Goal: Task Accomplishment & Management: Complete application form

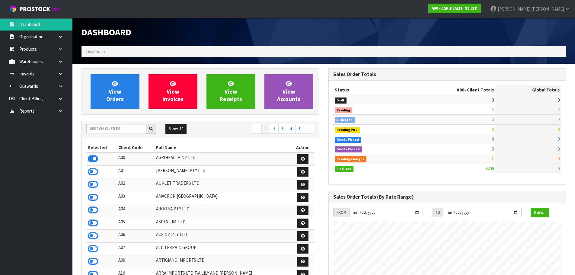
scroll to position [457, 246]
click at [135, 128] on input "text" at bounding box center [116, 128] width 60 height 9
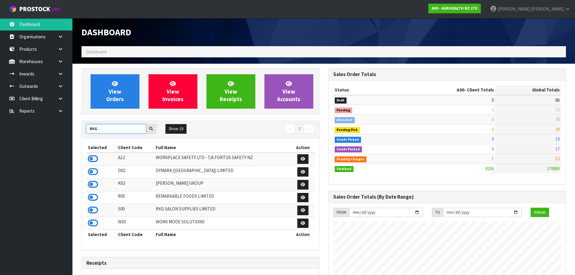
type input "RKG"
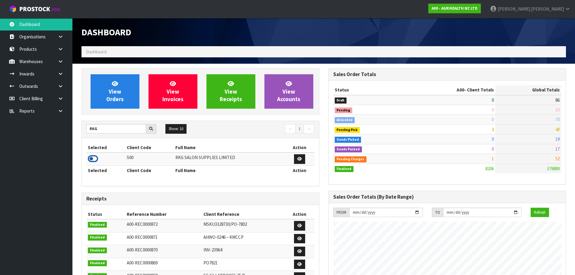
drag, startPoint x: 96, startPoint y: 160, endPoint x: 84, endPoint y: 137, distance: 26.6
click at [96, 160] on icon at bounding box center [93, 158] width 10 height 9
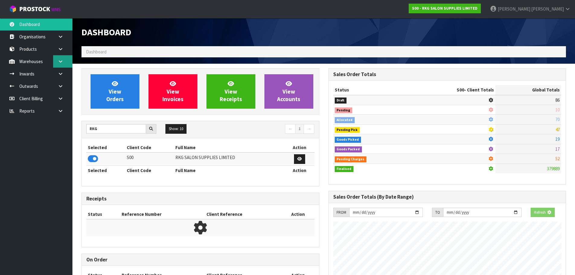
scroll to position [376, 246]
click at [68, 59] on link at bounding box center [62, 61] width 19 height 12
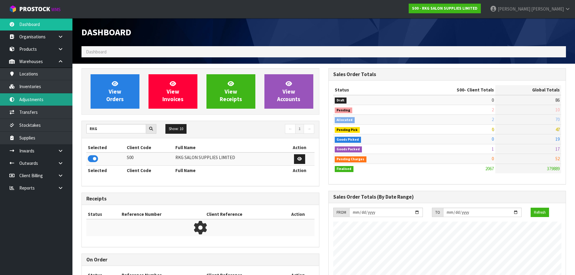
scroll to position [457, 246]
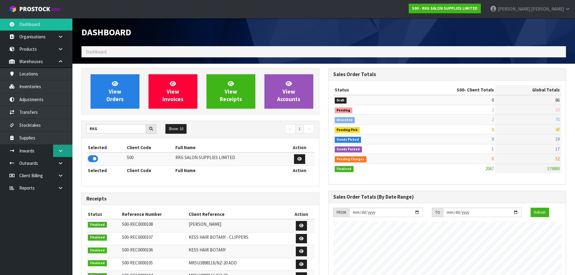
click at [60, 150] on icon at bounding box center [61, 150] width 6 height 5
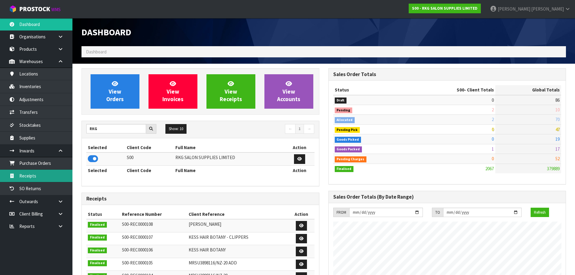
click at [34, 178] on link "Receipts" at bounding box center [36, 175] width 72 height 12
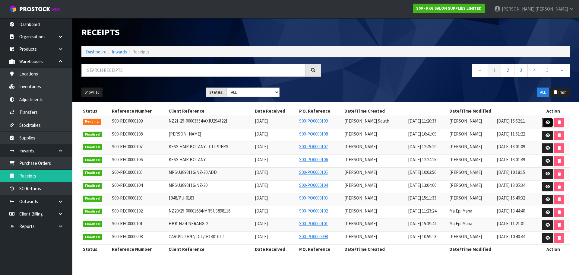
click at [546, 122] on icon at bounding box center [548, 122] width 5 height 4
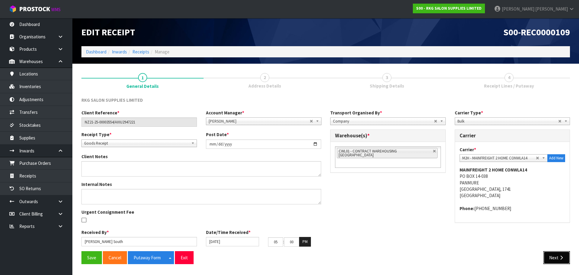
click at [562, 262] on button "Next" at bounding box center [556, 257] width 27 height 13
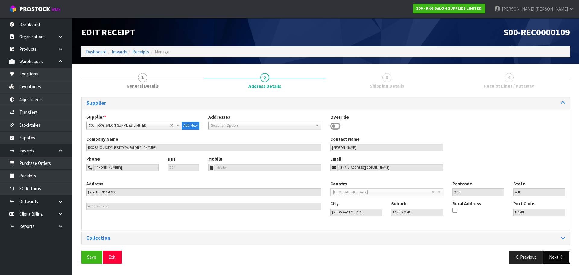
click at [549, 261] on button "Next" at bounding box center [556, 256] width 27 height 13
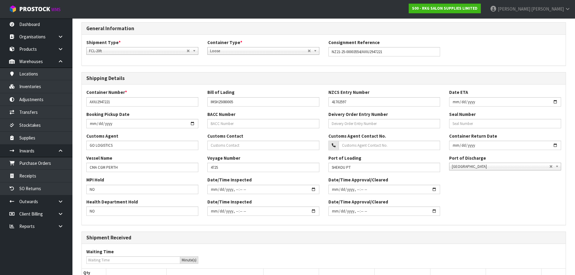
scroll to position [195, 0]
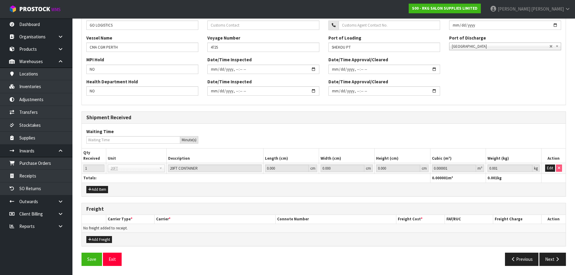
click at [552, 250] on div "General Information Shipment Type * LCL National LCL International FCL-20ft FCL…" at bounding box center [323, 86] width 484 height 368
click at [554, 256] on button "Next" at bounding box center [552, 258] width 27 height 13
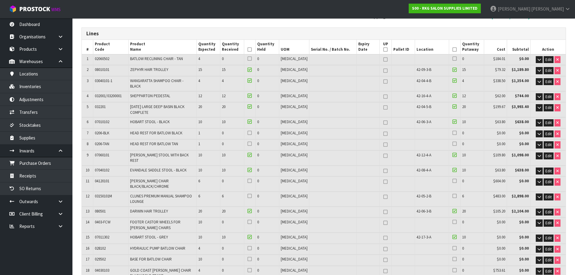
scroll to position [60, 0]
